Goal: Find specific page/section: Find specific page/section

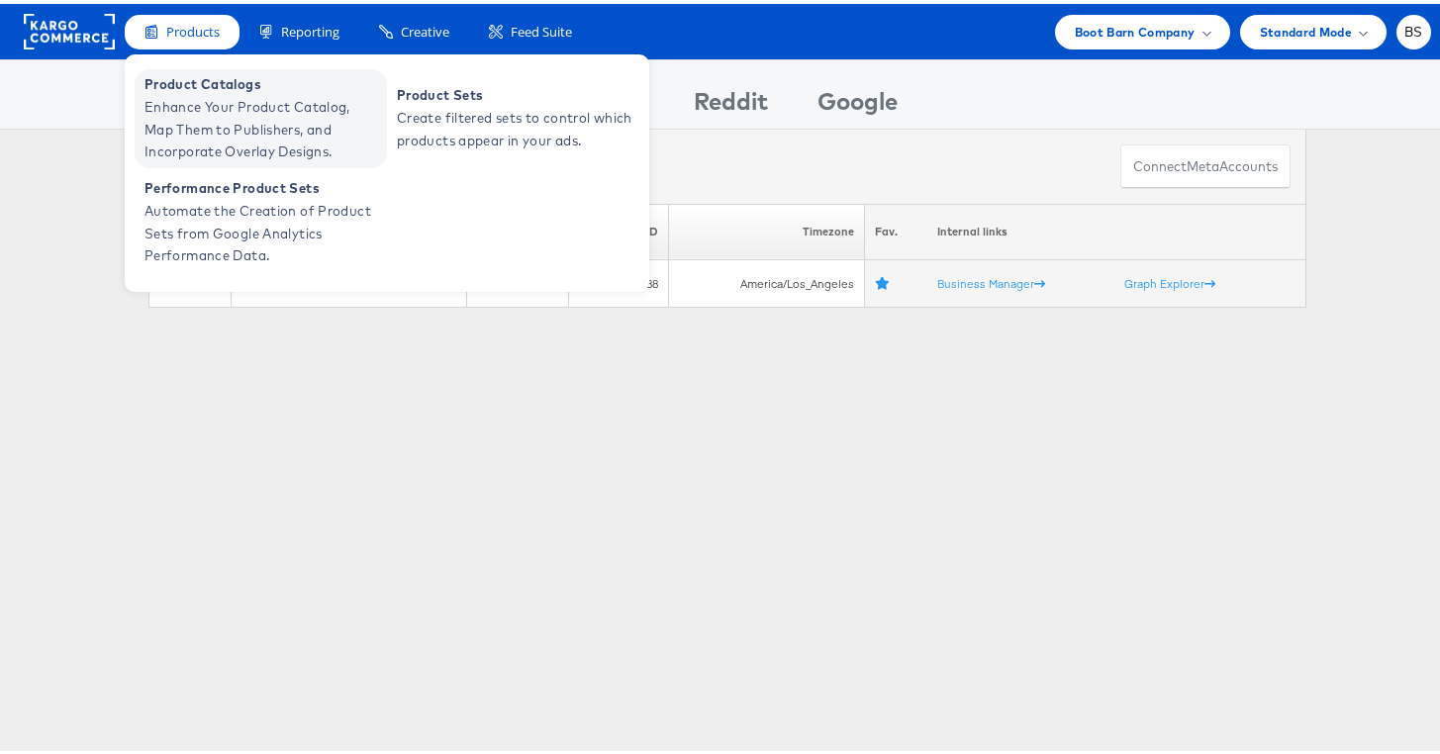
click at [195, 82] on span "Product Catalogs" at bounding box center [262, 80] width 237 height 23
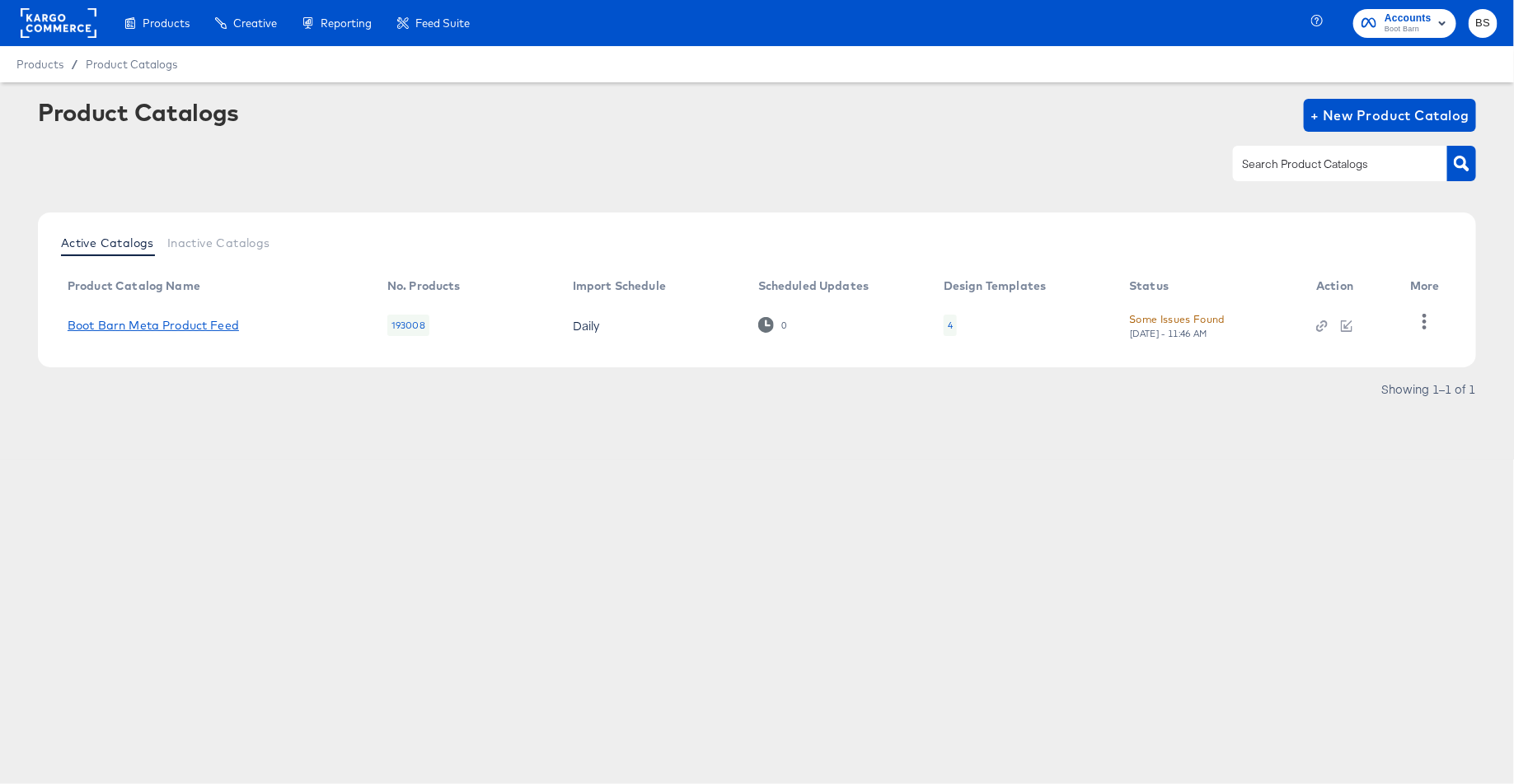
click at [169, 331] on link "Boot Barn Meta Product Feed" at bounding box center [153, 325] width 172 height 13
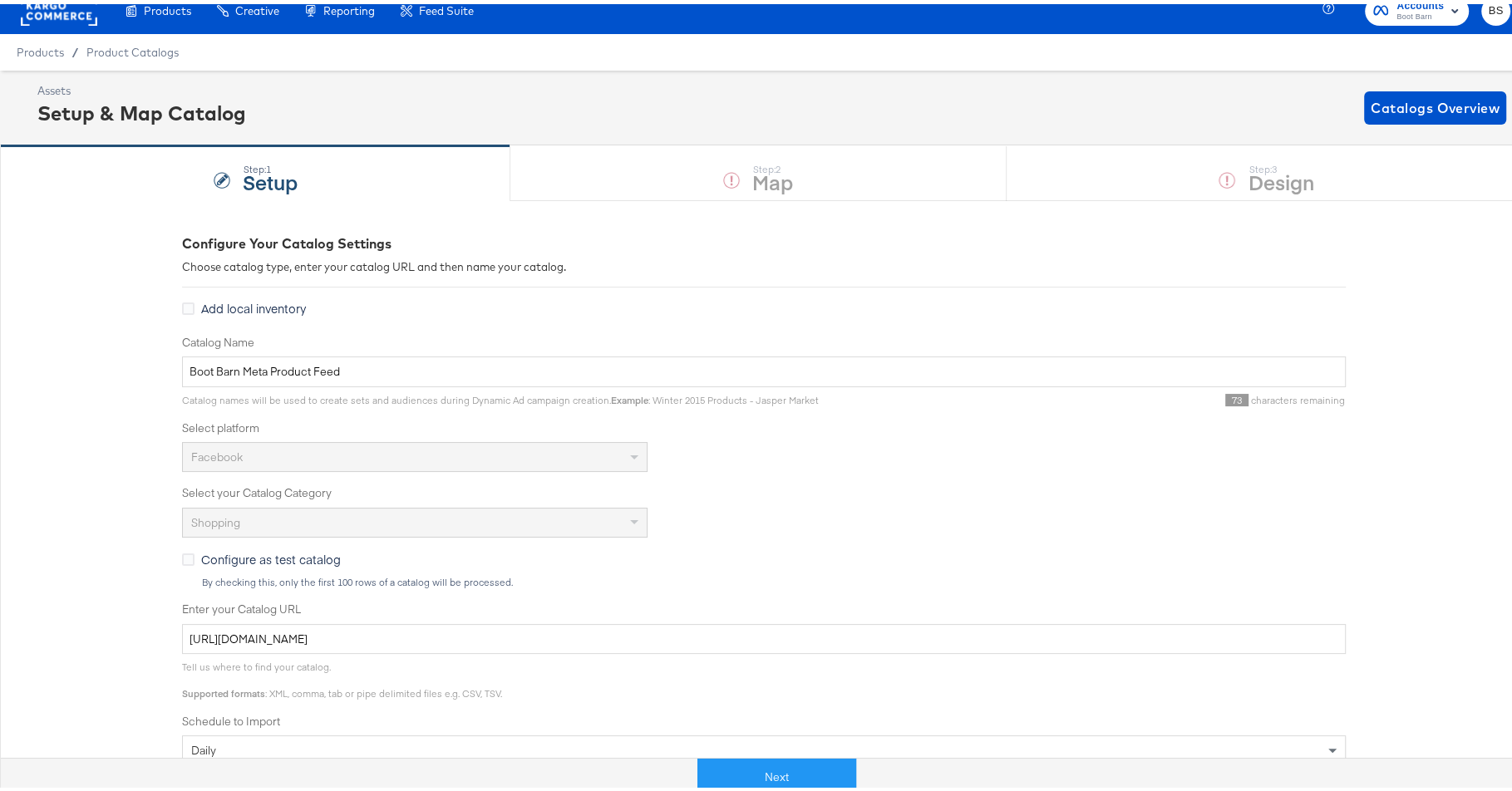
scroll to position [18, 0]
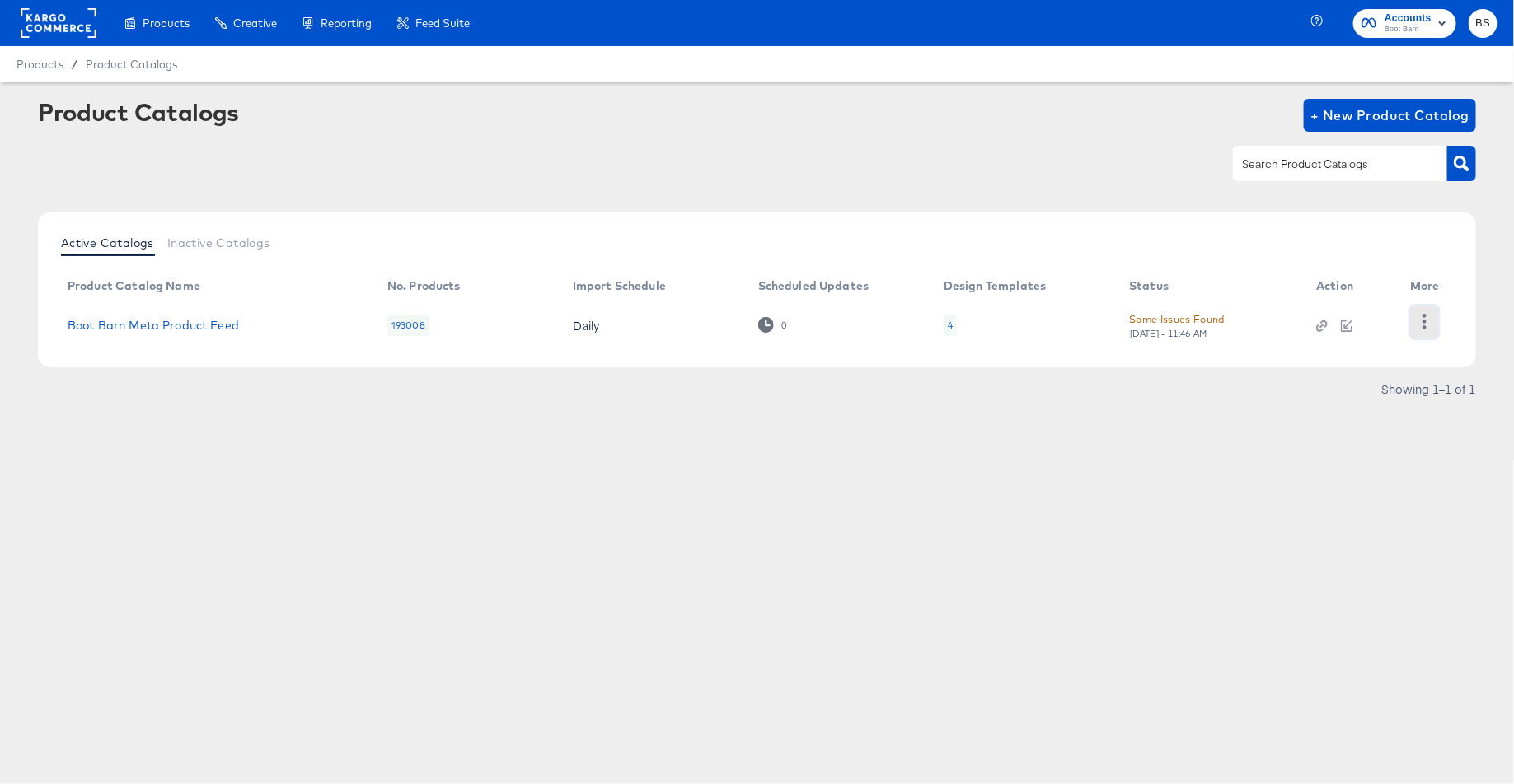
click at [1427, 324] on icon "button" at bounding box center [1424, 321] width 16 height 16
click at [1325, 322] on div "HUD Checks (Internal)" at bounding box center [1357, 320] width 165 height 27
